Goal: Information Seeking & Learning: Learn about a topic

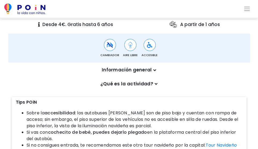
scroll to position [215, 0]
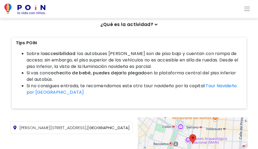
drag, startPoint x: 102, startPoint y: 48, endPoint x: 131, endPoint y: 73, distance: 37.4
click at [131, 73] on ul "Sobre la accesibilidad : los autobuses [PERSON_NAME] son de piso bajo y cuentan…" at bounding box center [129, 77] width 227 height 52
click at [118, 70] on strong "cochecito de bebé, puedes dejarlo plegado" at bounding box center [97, 73] width 99 height 6
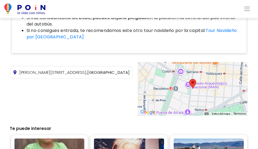
scroll to position [242, 0]
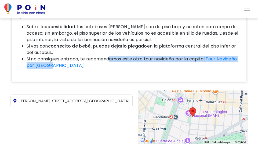
drag, startPoint x: 111, startPoint y: 51, endPoint x: 120, endPoint y: 57, distance: 10.8
click at [120, 57] on li "Si no consigues entrada, te recomendamos este otro tour navideño por la capital…" at bounding box center [135, 65] width 216 height 19
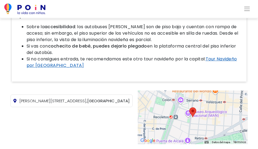
click at [227, 56] on link "Tour Navideño por [GEOGRAPHIC_DATA]" at bounding box center [132, 62] width 211 height 13
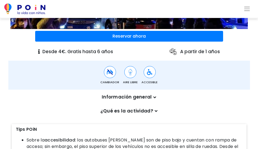
scroll to position [54, 0]
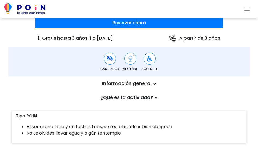
scroll to position [161, 0]
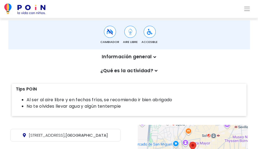
click at [142, 73] on p "¿Qué es la actividad?" at bounding box center [129, 70] width 232 height 7
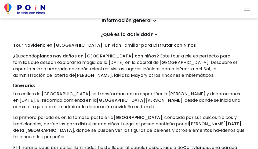
scroll to position [215, 0]
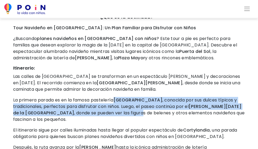
drag, startPoint x: 117, startPoint y: 101, endPoint x: 124, endPoint y: 115, distance: 15.3
click at [124, 115] on p "La primera parada es en la famosa pastelería El Riojano , conocida por sus dulc…" at bounding box center [129, 110] width 232 height 26
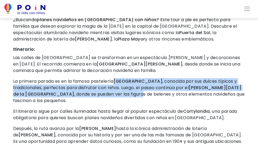
scroll to position [242, 0]
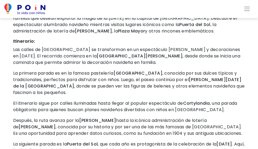
click at [141, 96] on p "La primera parada es en la famosa pastelería El Riojano , conocida por sus dulc…" at bounding box center [129, 83] width 232 height 26
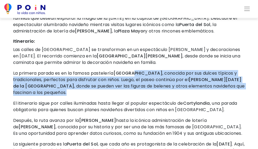
drag, startPoint x: 129, startPoint y: 71, endPoint x: 145, endPoint y: 96, distance: 29.3
click at [145, 96] on p "La primera parada es en la famosa pastelería El Riojano , conocida por sus dulc…" at bounding box center [129, 83] width 232 height 26
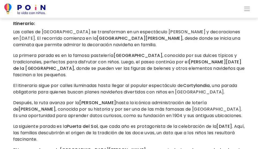
scroll to position [269, 0]
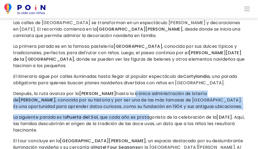
drag, startPoint x: 142, startPoint y: 92, endPoint x: 156, endPoint y: 113, distance: 25.9
click at [156, 113] on div "Tour Navideño en Madrid: Un Plan Familiar para Disfrutar con Niños ¿Buscando pl…" at bounding box center [129, 69] width 232 height 197
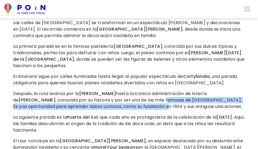
drag, startPoint x: 152, startPoint y: 109, endPoint x: 148, endPoint y: 99, distance: 11.1
click at [148, 99] on p "Después, la ruta avanza por la Calle del Carmen hasta la icónica administración…" at bounding box center [129, 100] width 232 height 19
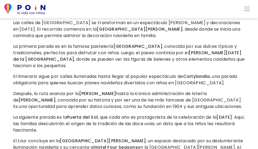
click at [146, 93] on p "Después, la ruta avanza por la Calle del Carmen hasta la icónica administración…" at bounding box center [129, 100] width 232 height 19
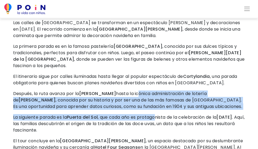
drag, startPoint x: 144, startPoint y: 90, endPoint x: 160, endPoint y: 111, distance: 27.2
click at [160, 111] on div "Tour Navideño en Madrid: Un Plan Familiar para Disfrutar con Niños ¿Buscando pl…" at bounding box center [129, 69] width 232 height 197
click at [143, 101] on p "Después, la ruta avanza por la Calle del Carmen hasta la icónica administración…" at bounding box center [129, 100] width 232 height 19
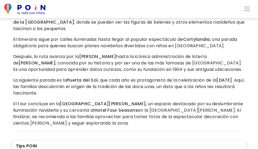
scroll to position [323, 0]
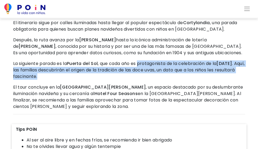
drag, startPoint x: 142, startPoint y: 63, endPoint x: 151, endPoint y: 79, distance: 18.6
click at [151, 79] on p "La siguiente parada es la Puerta del Sol , que cada año es protagonista de la c…" at bounding box center [129, 69] width 232 height 19
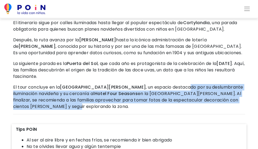
drag, startPoint x: 151, startPoint y: 87, endPoint x: 159, endPoint y: 109, distance: 23.2
click at [159, 109] on p "El tour concluye en la Plaza de Canalejas , un espacio destacado por su deslumb…" at bounding box center [129, 97] width 232 height 26
drag, startPoint x: 159, startPoint y: 109, endPoint x: 151, endPoint y: 90, distance: 20.6
click at [151, 90] on p "El tour concluye en la Plaza de Canalejas , un espacio destacado por su deslumb…" at bounding box center [129, 97] width 232 height 26
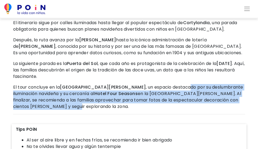
click at [151, 90] on p "El tour concluye en la Plaza de Canalejas , un espacio destacado por su deslumb…" at bounding box center [129, 97] width 232 height 26
drag, startPoint x: 151, startPoint y: 90, endPoint x: 160, endPoint y: 106, distance: 18.9
click at [160, 106] on p "El tour concluye en la Plaza de Canalejas , un espacio destacado por su deslumb…" at bounding box center [129, 97] width 232 height 26
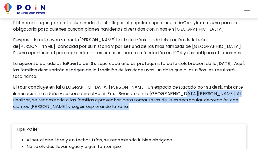
drag, startPoint x: 160, startPoint y: 106, endPoint x: 154, endPoint y: 91, distance: 16.0
click at [154, 91] on p "El tour concluye en la Plaza de Canalejas , un espacio destacado por su deslumb…" at bounding box center [129, 97] width 232 height 26
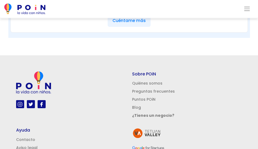
scroll to position [726, 0]
